Goal: Task Accomplishment & Management: Use online tool/utility

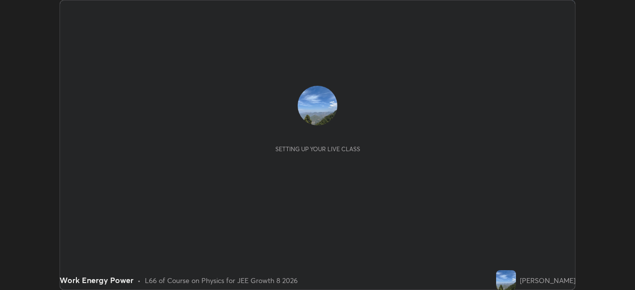
scroll to position [290, 634]
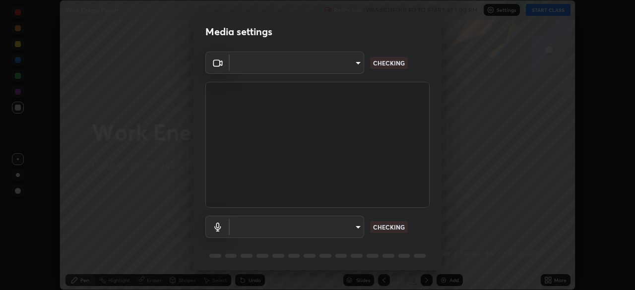
type input "fe2eda5321be6bfb45085b01def2d177fc83f1374430a0b32a6c530ce3caa1ed"
type input "communications"
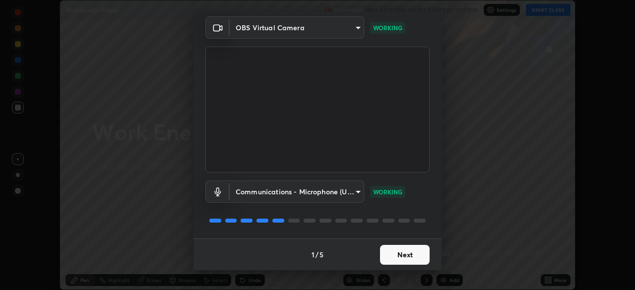
click at [411, 250] on button "Next" at bounding box center [405, 255] width 50 height 20
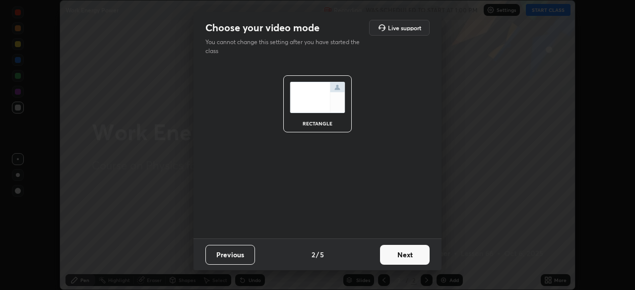
scroll to position [0, 0]
click at [409, 252] on button "Next" at bounding box center [405, 255] width 50 height 20
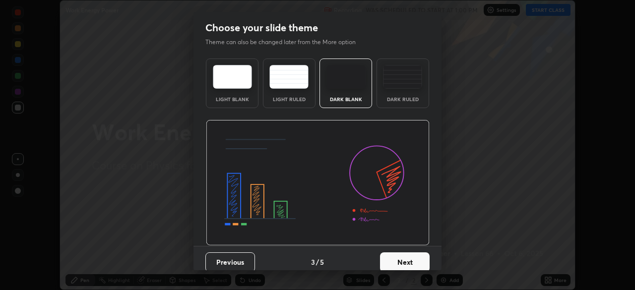
click at [408, 256] on button "Next" at bounding box center [405, 262] width 50 height 20
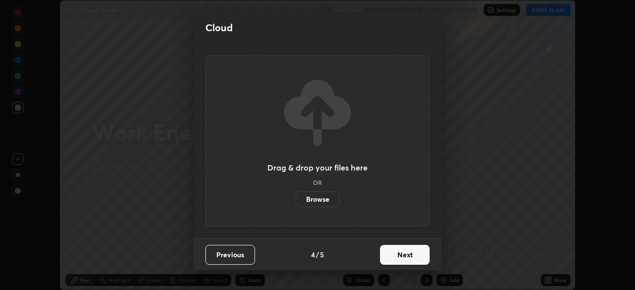
click at [411, 260] on button "Next" at bounding box center [405, 255] width 50 height 20
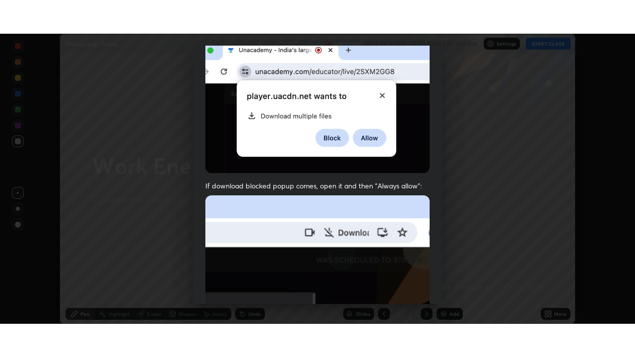
scroll to position [238, 0]
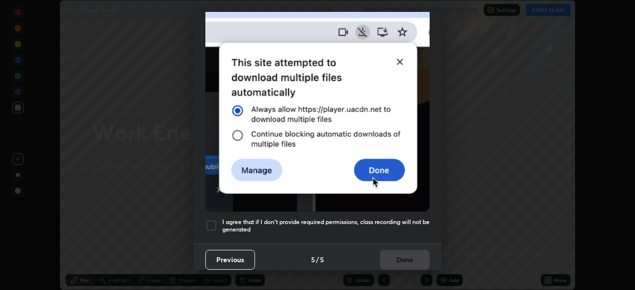
click at [211, 220] on div at bounding box center [211, 226] width 12 height 12
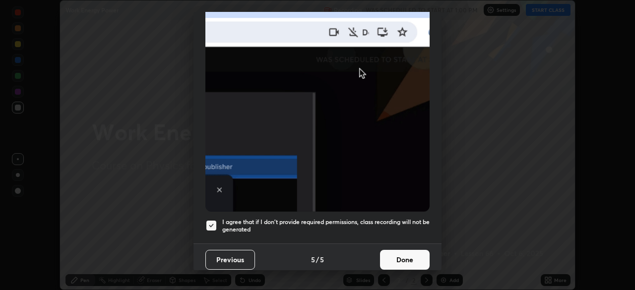
click at [414, 259] on button "Done" at bounding box center [405, 260] width 50 height 20
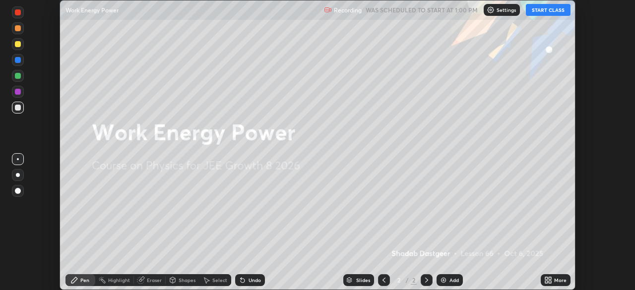
click at [545, 9] on button "START CLASS" at bounding box center [548, 10] width 45 height 12
click at [555, 283] on div "More" at bounding box center [560, 280] width 12 height 5
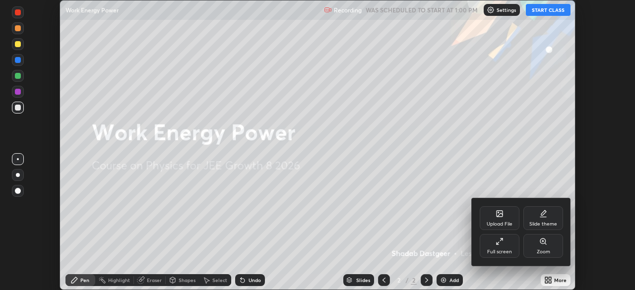
click at [503, 249] on div "Full screen" at bounding box center [499, 251] width 25 height 5
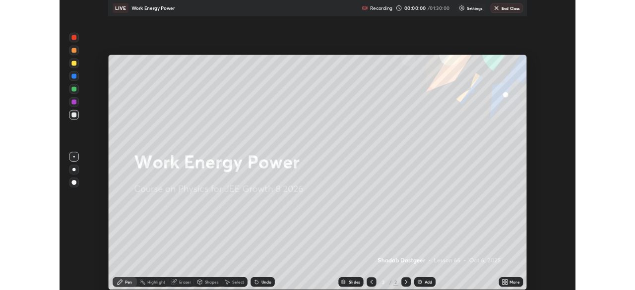
scroll to position [357, 635]
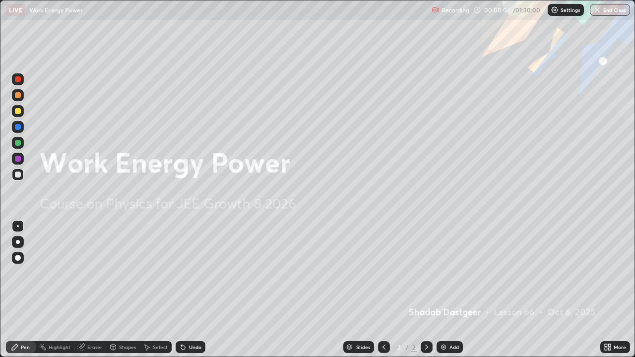
click at [447, 290] on div "Add" at bounding box center [449, 347] width 26 height 12
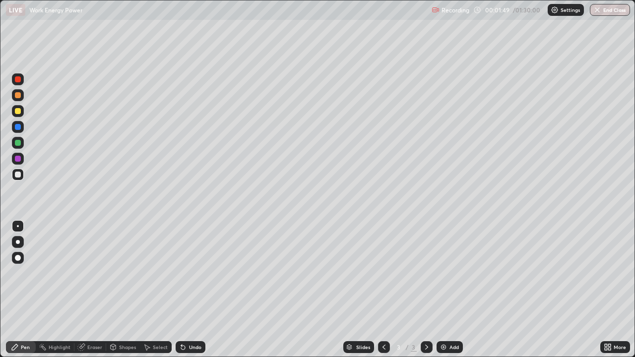
click at [18, 112] on div at bounding box center [18, 111] width 6 height 6
click at [189, 290] on div "Undo" at bounding box center [195, 347] width 12 height 5
click at [181, 290] on icon at bounding box center [183, 348] width 4 height 4
click at [14, 176] on div at bounding box center [18, 175] width 12 height 12
click at [449, 290] on div "Add" at bounding box center [453, 347] width 9 height 5
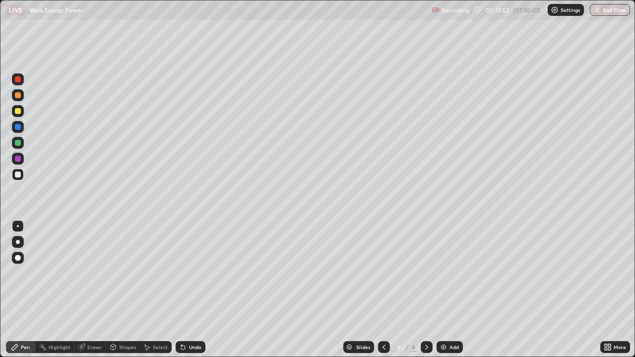
click at [18, 97] on div at bounding box center [18, 95] width 6 height 6
click at [93, 290] on div "Eraser" at bounding box center [94, 347] width 15 height 5
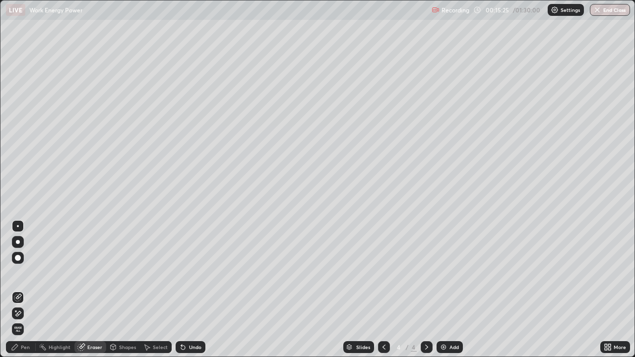
click at [53, 290] on div "Highlight" at bounding box center [60, 347] width 22 height 5
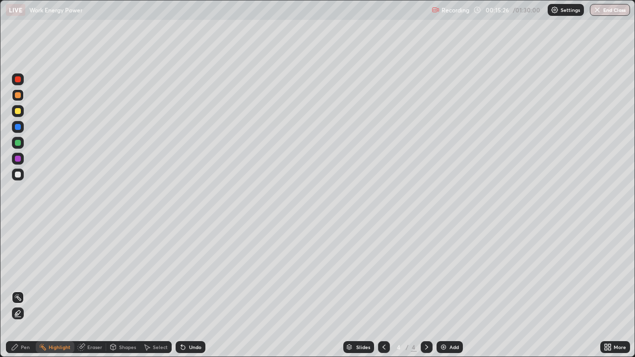
click at [88, 290] on div "Eraser" at bounding box center [94, 347] width 15 height 5
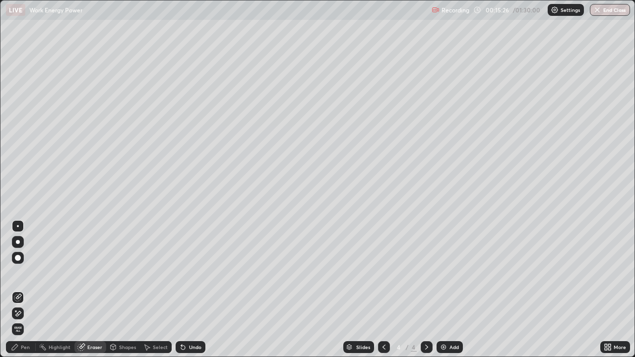
click at [28, 290] on div "Pen" at bounding box center [25, 347] width 9 height 5
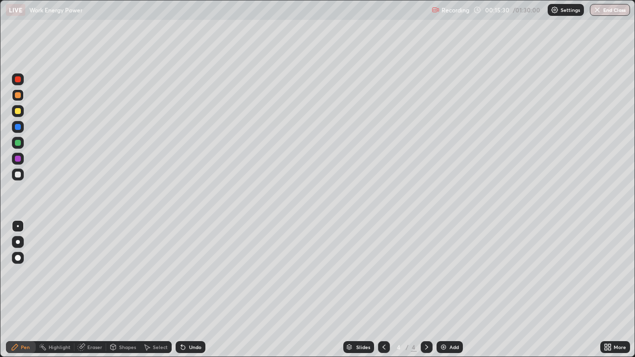
click at [192, 290] on div "Undo" at bounding box center [195, 347] width 12 height 5
click at [199, 290] on div "Undo" at bounding box center [195, 347] width 12 height 5
click at [195, 290] on div "Undo" at bounding box center [195, 347] width 12 height 5
click at [94, 290] on div "Eraser" at bounding box center [94, 347] width 15 height 5
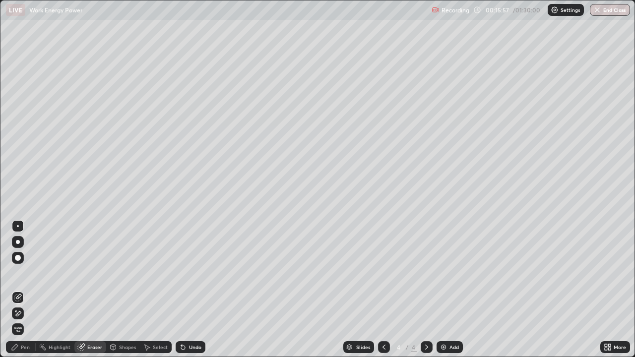
click at [29, 290] on div "Pen" at bounding box center [21, 347] width 30 height 12
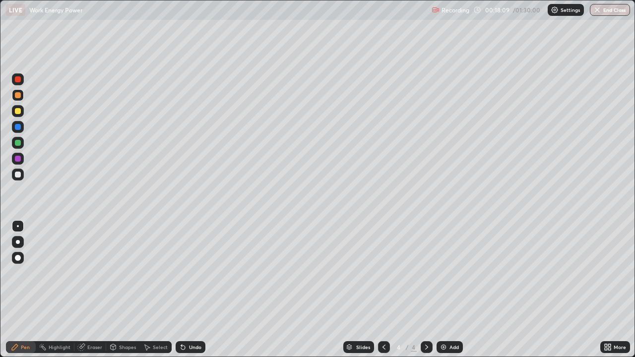
click at [31, 290] on div "Pen" at bounding box center [21, 347] width 30 height 12
click at [17, 142] on div at bounding box center [18, 143] width 6 height 6
click at [18, 127] on div at bounding box center [18, 127] width 6 height 6
click at [20, 174] on div at bounding box center [18, 175] width 6 height 6
click at [84, 290] on icon at bounding box center [81, 347] width 8 height 8
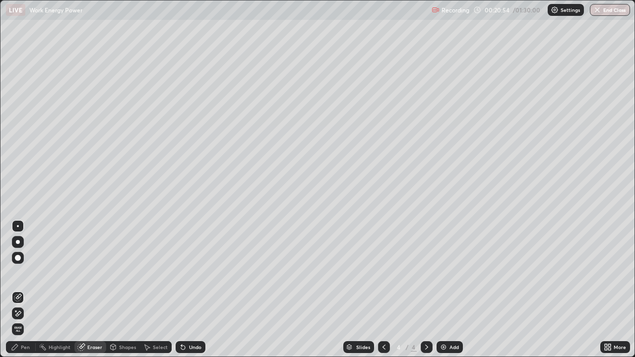
click at [33, 290] on div "Pen" at bounding box center [21, 347] width 30 height 12
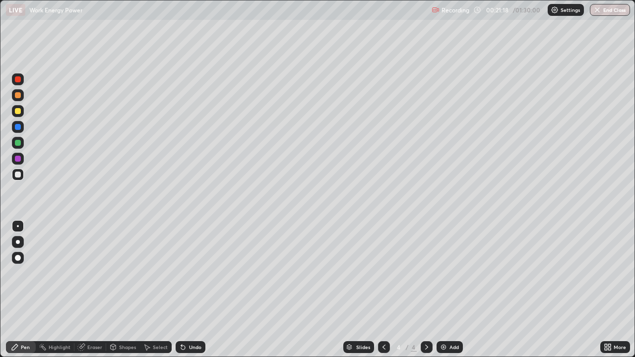
click at [97, 290] on div "Eraser" at bounding box center [94, 347] width 15 height 5
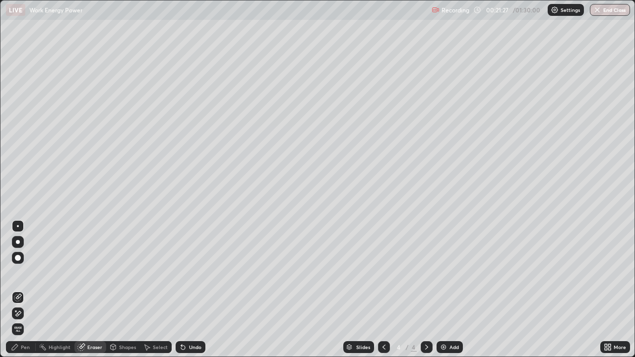
click at [21, 290] on div "Pen" at bounding box center [25, 347] width 9 height 5
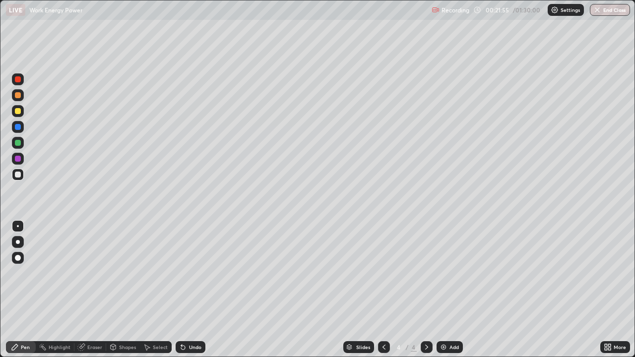
click at [19, 78] on div at bounding box center [18, 79] width 6 height 6
click at [15, 174] on div at bounding box center [18, 175] width 6 height 6
click at [17, 187] on div "Erase all" at bounding box center [18, 178] width 24 height 317
click at [25, 181] on div at bounding box center [18, 175] width 16 height 16
click at [91, 290] on div "Eraser" at bounding box center [94, 347] width 15 height 5
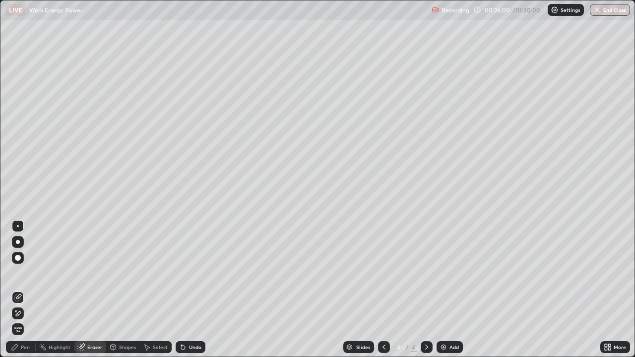
click at [19, 290] on div "Pen" at bounding box center [21, 347] width 30 height 12
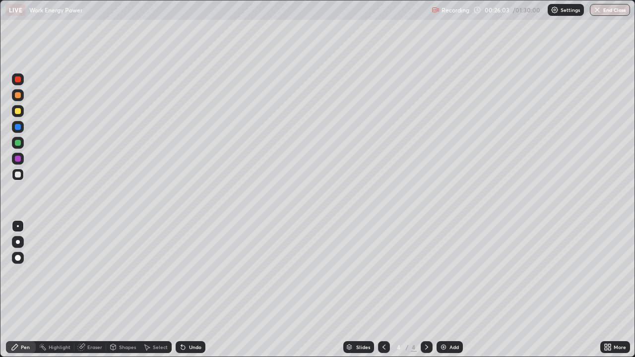
click at [93, 290] on div "Eraser" at bounding box center [94, 347] width 15 height 5
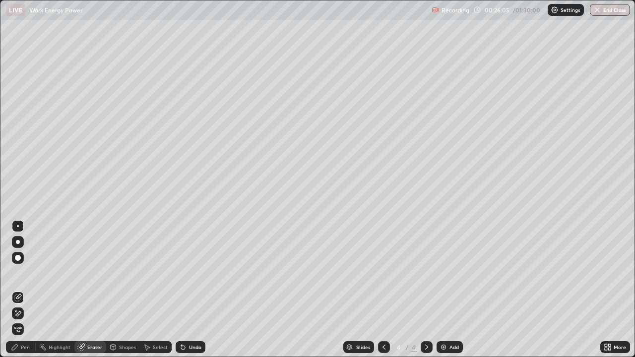
click at [15, 290] on icon at bounding box center [15, 347] width 6 height 6
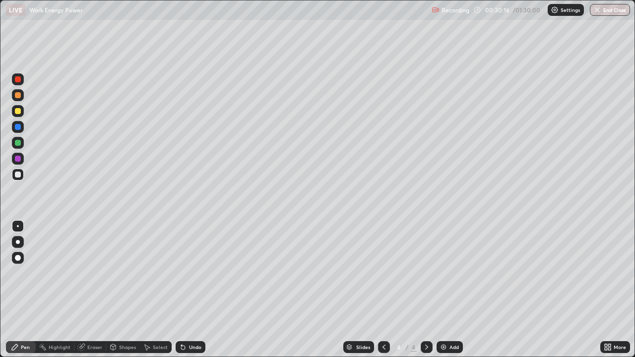
click at [18, 145] on div at bounding box center [18, 143] width 6 height 6
click at [18, 177] on div at bounding box center [18, 175] width 6 height 6
click at [451, 290] on div "Add" at bounding box center [453, 347] width 9 height 5
click at [19, 95] on div at bounding box center [18, 95] width 6 height 6
click at [193, 290] on div "Undo" at bounding box center [195, 347] width 12 height 5
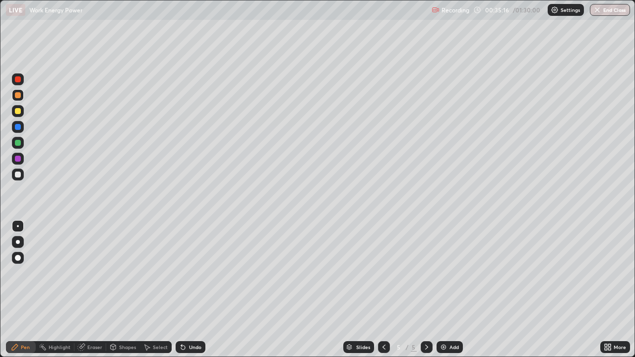
click at [194, 290] on div "Undo" at bounding box center [195, 347] width 12 height 5
click at [96, 290] on div "Eraser" at bounding box center [94, 347] width 15 height 5
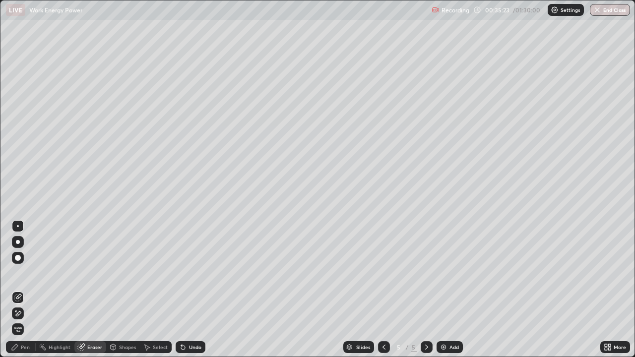
click at [26, 290] on div "Pen" at bounding box center [25, 347] width 9 height 5
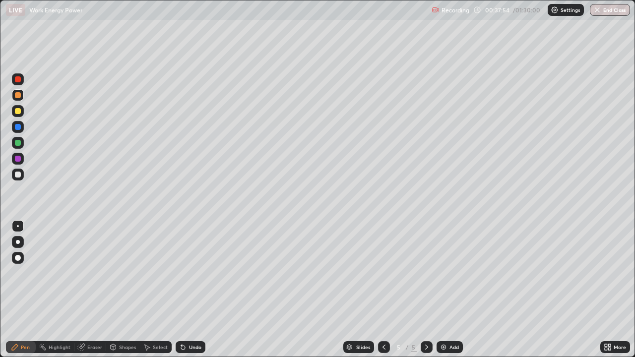
click at [17, 175] on div at bounding box center [18, 175] width 6 height 6
click at [89, 290] on div "Eraser" at bounding box center [90, 347] width 32 height 12
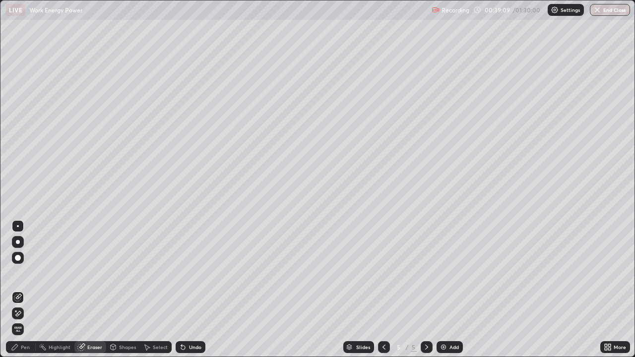
click at [18, 290] on icon at bounding box center [15, 347] width 8 height 8
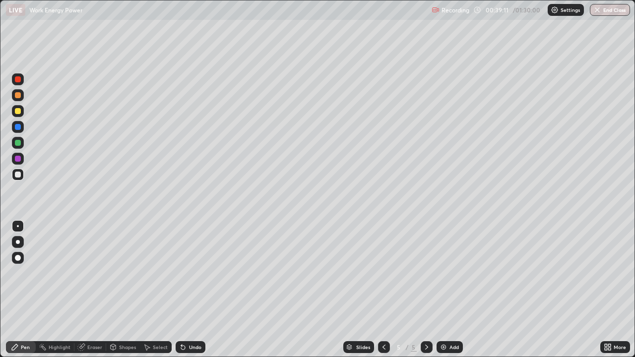
click at [24, 290] on div "Pen" at bounding box center [25, 347] width 9 height 5
click at [460, 290] on div "Add" at bounding box center [449, 347] width 26 height 12
click at [17, 95] on div at bounding box center [18, 95] width 6 height 6
click at [18, 174] on div at bounding box center [18, 175] width 6 height 6
click at [189, 290] on div "Undo" at bounding box center [195, 347] width 12 height 5
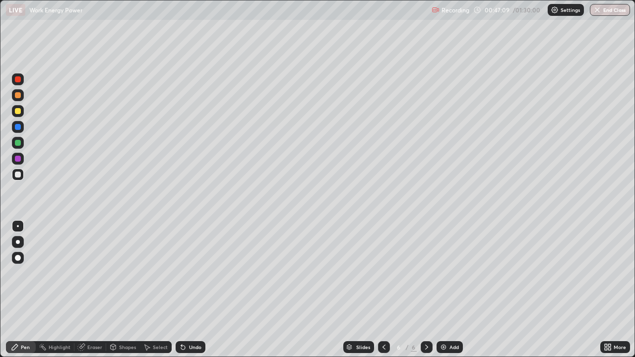
click at [189, 290] on div "Undo" at bounding box center [195, 347] width 12 height 5
click at [191, 290] on div "Undo" at bounding box center [195, 347] width 12 height 5
click at [193, 290] on div "Undo" at bounding box center [195, 347] width 12 height 5
click at [455, 290] on div "Add" at bounding box center [453, 347] width 9 height 5
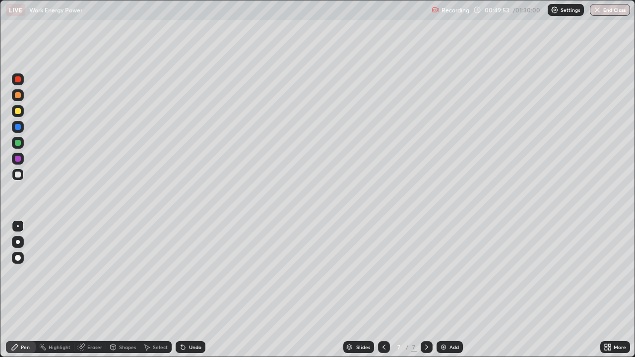
click at [20, 97] on div at bounding box center [18, 95] width 6 height 6
click at [17, 175] on div at bounding box center [18, 175] width 6 height 6
click at [17, 95] on div at bounding box center [18, 95] width 6 height 6
click at [16, 176] on div at bounding box center [18, 175] width 6 height 6
click at [185, 290] on div "Undo" at bounding box center [191, 347] width 30 height 12
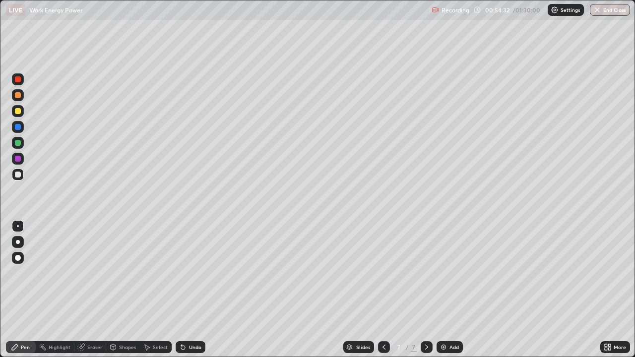
click at [181, 290] on icon at bounding box center [183, 348] width 4 height 4
click at [86, 290] on div "Eraser" at bounding box center [90, 347] width 32 height 12
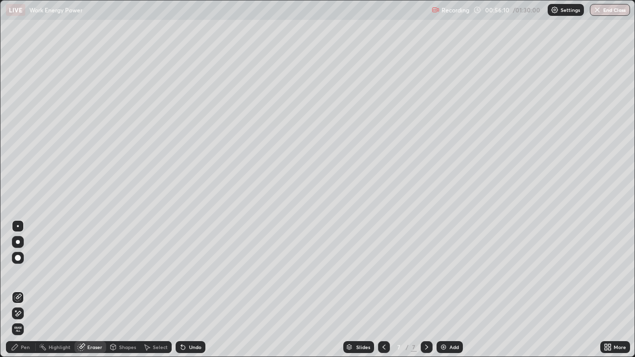
click at [19, 231] on div at bounding box center [18, 226] width 12 height 12
click at [22, 290] on div "Pen" at bounding box center [25, 347] width 9 height 5
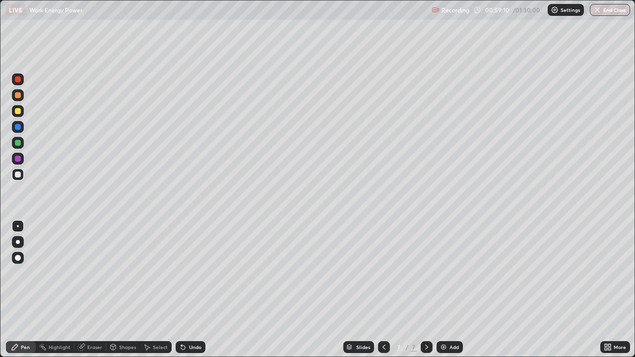
click at [18, 143] on div at bounding box center [18, 143] width 6 height 6
click at [449, 290] on div "Add" at bounding box center [453, 347] width 9 height 5
click at [19, 111] on div at bounding box center [18, 111] width 6 height 6
click at [194, 290] on div "Undo" at bounding box center [195, 347] width 12 height 5
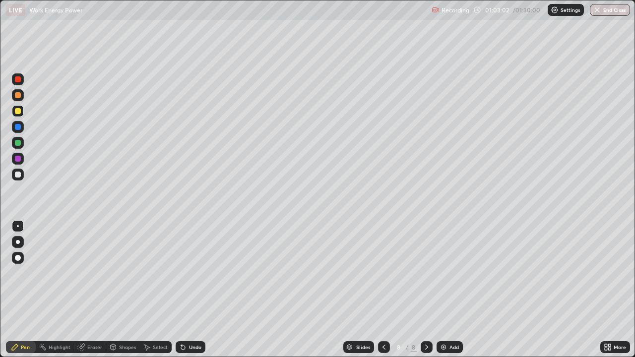
click at [194, 290] on div "Undo" at bounding box center [195, 347] width 12 height 5
click at [191, 290] on div "Undo" at bounding box center [195, 347] width 12 height 5
click at [380, 290] on icon at bounding box center [384, 347] width 8 height 8
click at [426, 290] on icon at bounding box center [426, 347] width 8 height 8
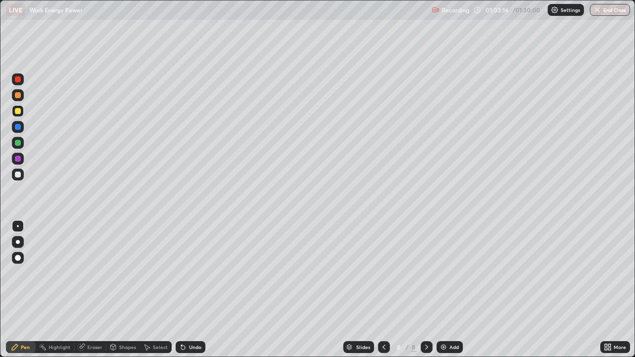
click at [96, 290] on div "Eraser" at bounding box center [94, 347] width 15 height 5
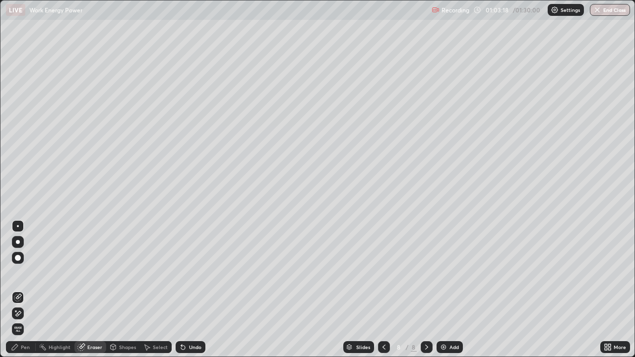
click at [20, 290] on div "Pen" at bounding box center [21, 347] width 30 height 12
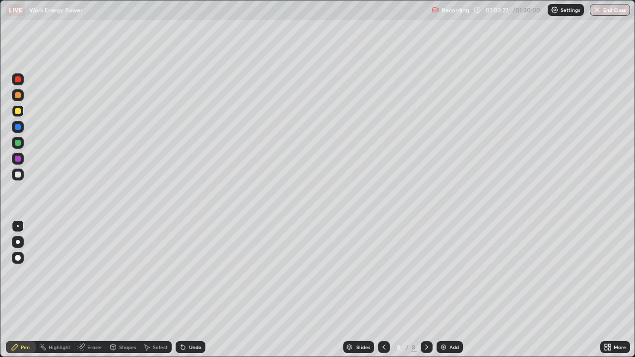
click at [89, 290] on div "Eraser" at bounding box center [90, 347] width 32 height 12
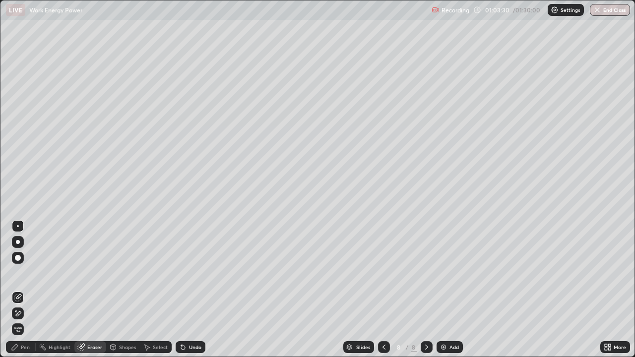
click at [24, 290] on div "Pen" at bounding box center [25, 347] width 9 height 5
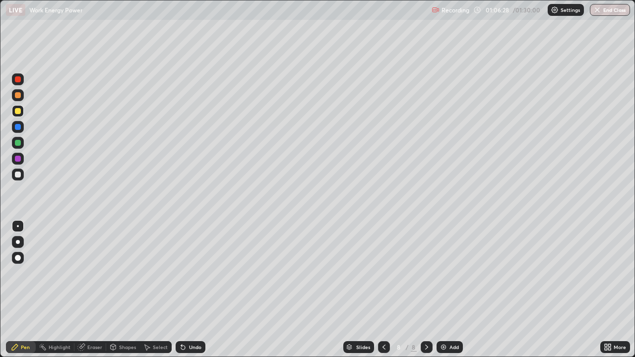
click at [15, 175] on div at bounding box center [18, 175] width 6 height 6
click at [189, 290] on div "Undo" at bounding box center [195, 347] width 12 height 5
click at [186, 290] on div "Undo" at bounding box center [191, 347] width 30 height 12
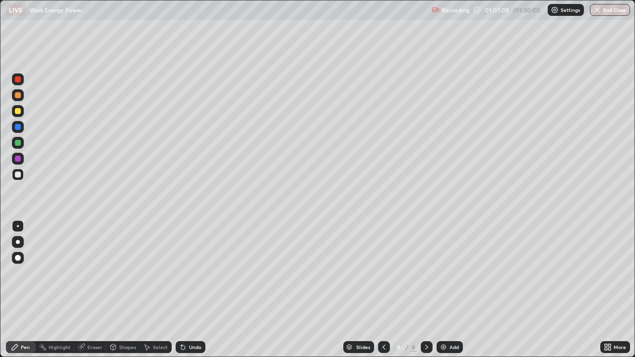
click at [194, 290] on div "Undo" at bounding box center [195, 347] width 12 height 5
click at [91, 290] on div "Eraser" at bounding box center [94, 347] width 15 height 5
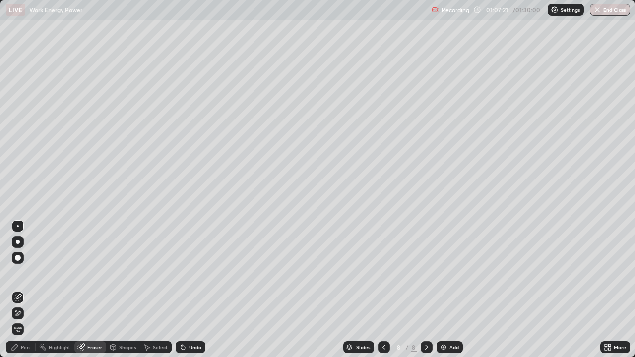
click at [22, 290] on div "Pen" at bounding box center [21, 347] width 30 height 12
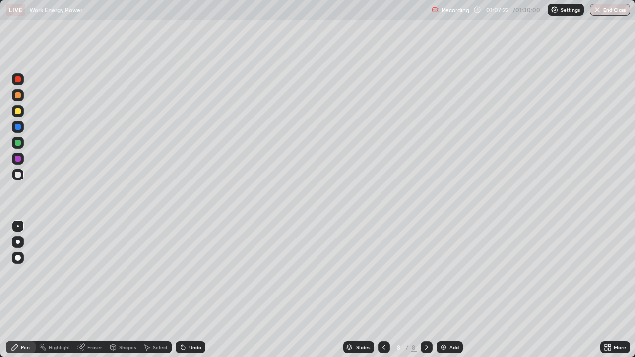
click at [17, 109] on div at bounding box center [18, 111] width 6 height 6
click at [18, 175] on div at bounding box center [18, 175] width 6 height 6
click at [453, 290] on div "Add" at bounding box center [449, 347] width 26 height 12
click at [16, 112] on div at bounding box center [18, 111] width 6 height 6
click at [17, 97] on div at bounding box center [18, 95] width 6 height 6
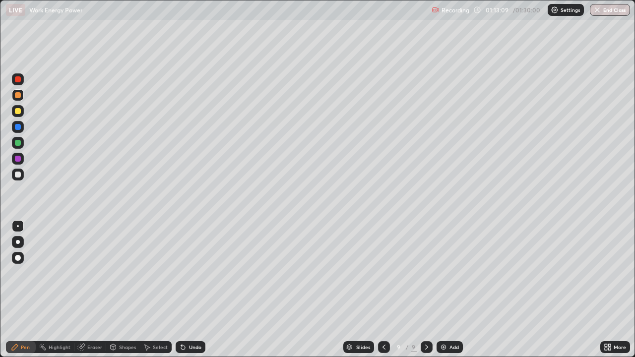
click at [15, 176] on div at bounding box center [18, 175] width 6 height 6
click at [17, 175] on div at bounding box center [18, 175] width 6 height 6
click at [450, 290] on div "Add" at bounding box center [453, 347] width 9 height 5
click at [382, 290] on icon at bounding box center [383, 347] width 8 height 8
click at [425, 290] on icon at bounding box center [426, 347] width 8 height 8
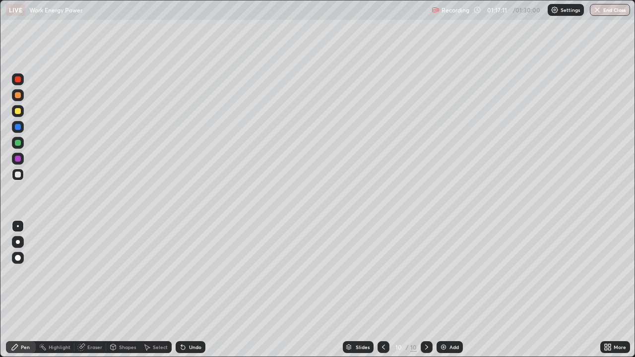
click at [17, 111] on div at bounding box center [18, 111] width 6 height 6
click at [14, 81] on div at bounding box center [18, 79] width 12 height 12
click at [384, 290] on icon at bounding box center [383, 347] width 3 height 5
click at [94, 290] on div "Eraser" at bounding box center [94, 347] width 15 height 5
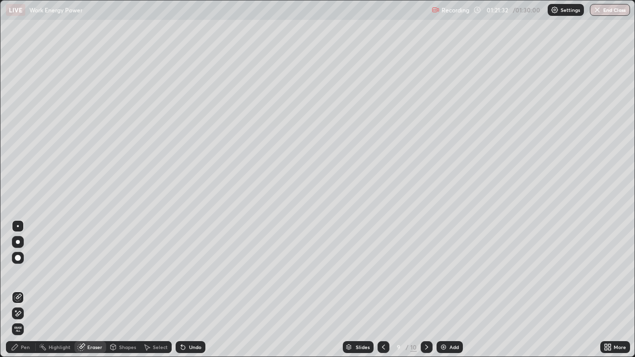
click at [22, 290] on div "Pen" at bounding box center [25, 347] width 9 height 5
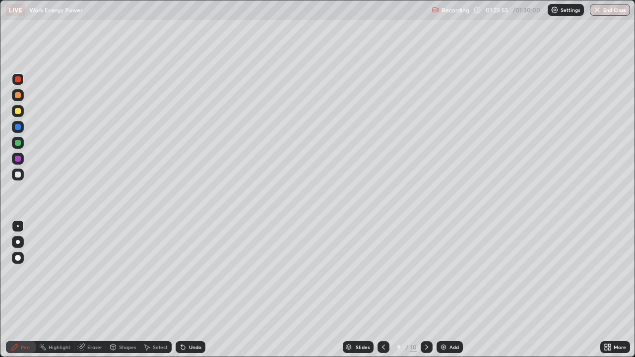
click at [426, 290] on icon at bounding box center [426, 347] width 3 height 5
click at [612, 6] on button "End Class" at bounding box center [610, 10] width 39 height 12
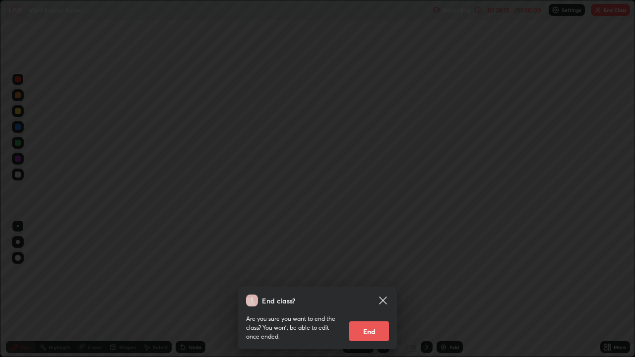
click at [351, 269] on div "End class? Are you sure you want to end the class? You won’t be able to edit on…" at bounding box center [317, 178] width 635 height 357
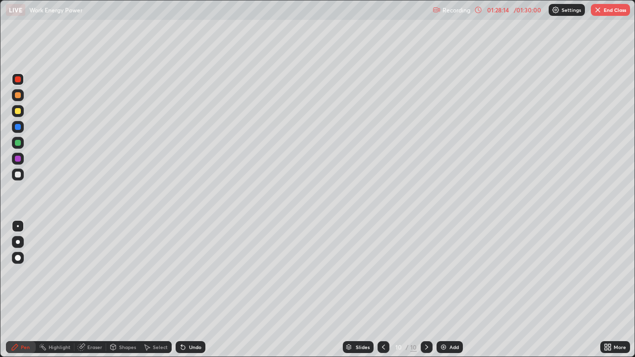
click at [613, 7] on button "End Class" at bounding box center [610, 10] width 39 height 12
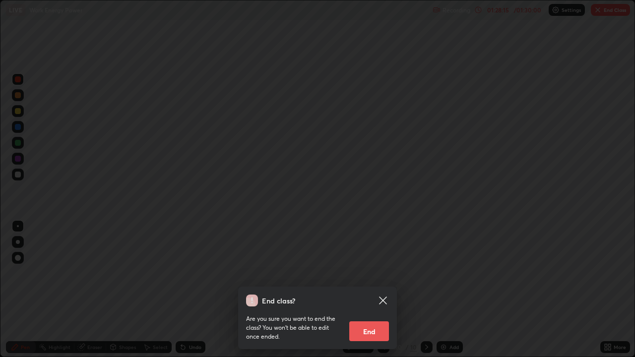
click at [369, 290] on button "End" at bounding box center [369, 331] width 40 height 20
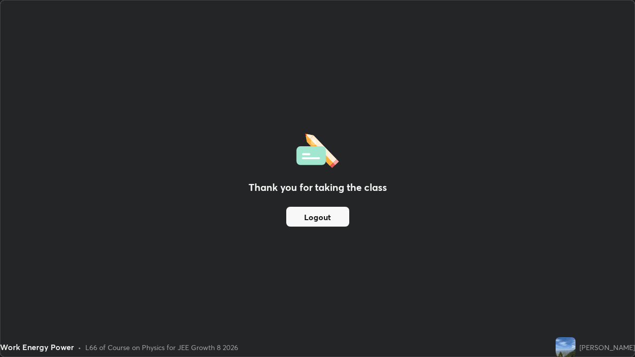
click at [323, 215] on button "Logout" at bounding box center [317, 217] width 63 height 20
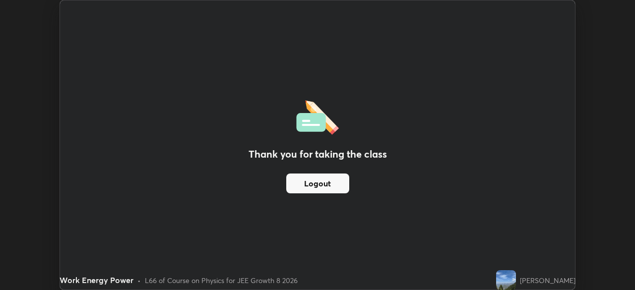
scroll to position [49294, 48949]
click at [328, 188] on button "Logout" at bounding box center [317, 184] width 63 height 20
click at [327, 186] on button "Logout" at bounding box center [317, 184] width 63 height 20
click at [323, 186] on button "Logout" at bounding box center [317, 184] width 63 height 20
click at [325, 185] on button "Logout" at bounding box center [317, 184] width 63 height 20
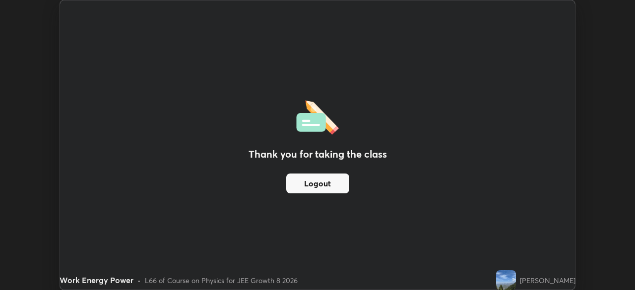
click at [328, 184] on button "Logout" at bounding box center [317, 184] width 63 height 20
click at [327, 186] on button "Logout" at bounding box center [317, 184] width 63 height 20
click at [335, 184] on button "Logout" at bounding box center [317, 184] width 63 height 20
